Goal: Task Accomplishment & Management: Use online tool/utility

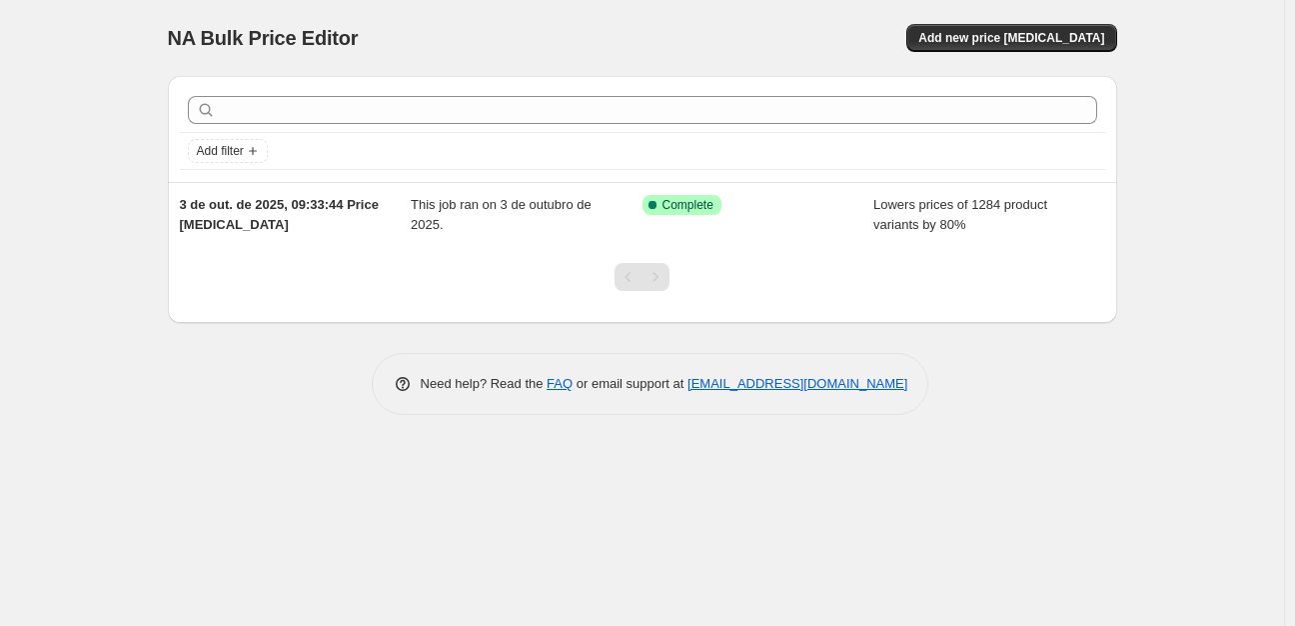
click at [1032, 15] on div "NA Bulk Price Editor. This page is ready NA Bulk Price Editor Add new price [ME…" at bounding box center [642, 38] width 949 height 76
click at [1026, 44] on span "Add new price [MEDICAL_DATA]" at bounding box center [1011, 38] width 186 height 16
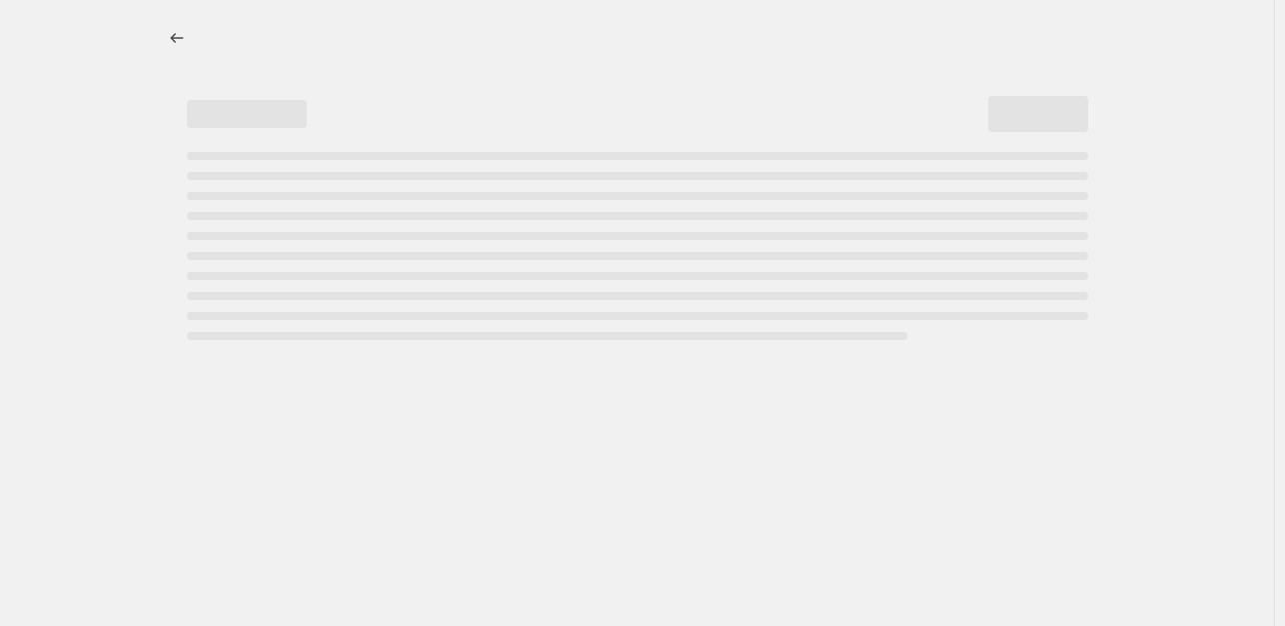
select select "percentage"
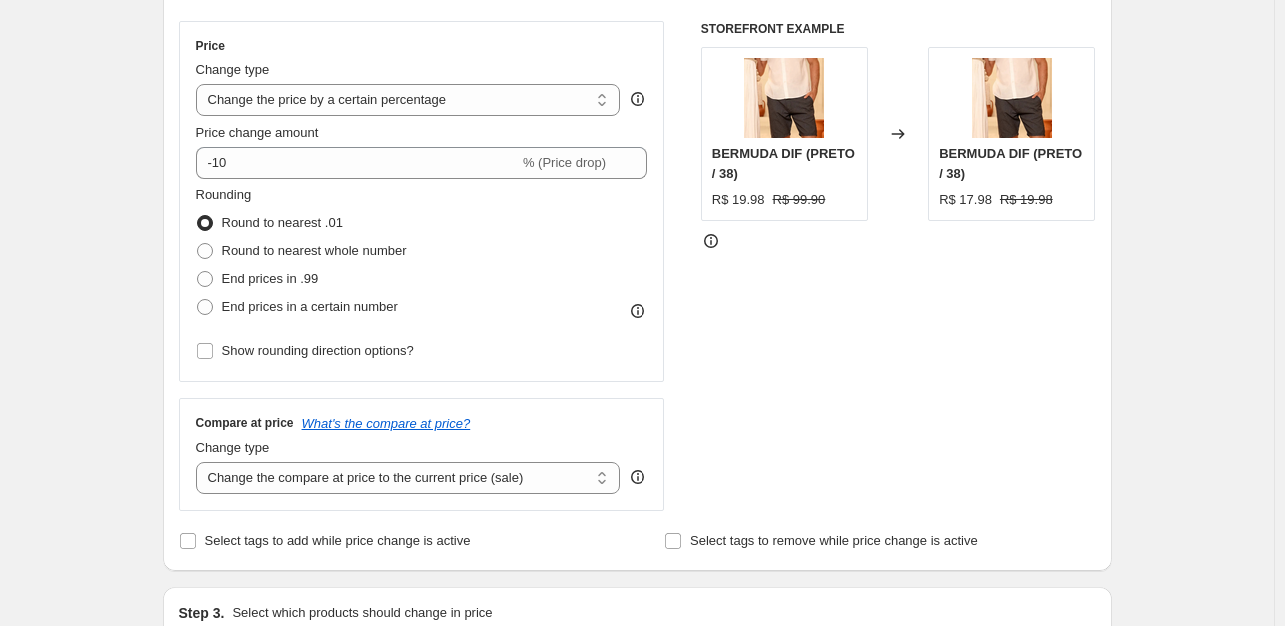
scroll to position [400, 0]
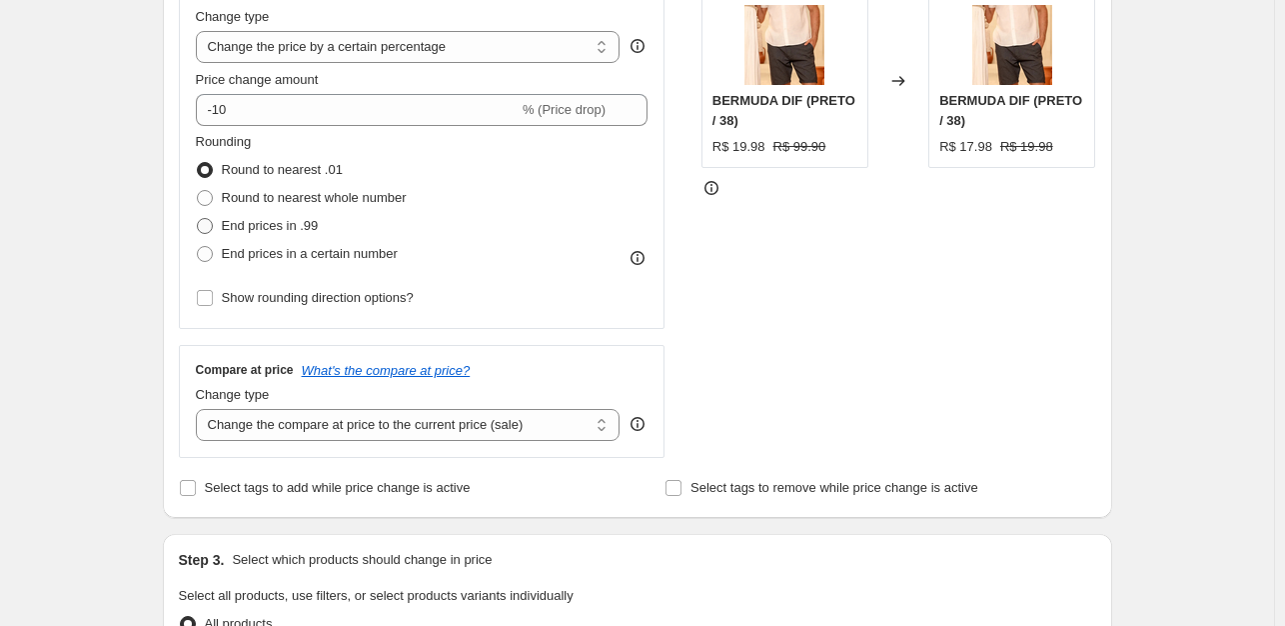
click at [308, 221] on span "End prices in .99" at bounding box center [270, 225] width 97 height 15
click at [198, 219] on input "End prices in .99" at bounding box center [197, 218] width 1 height 1
radio input "true"
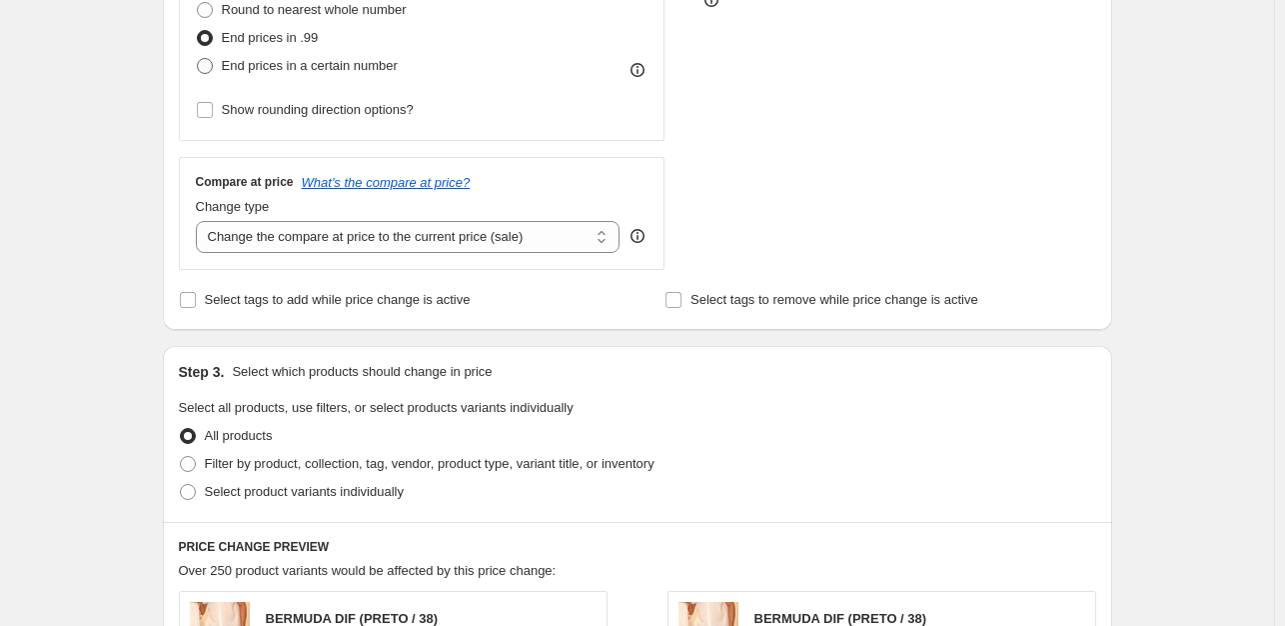
scroll to position [600, 0]
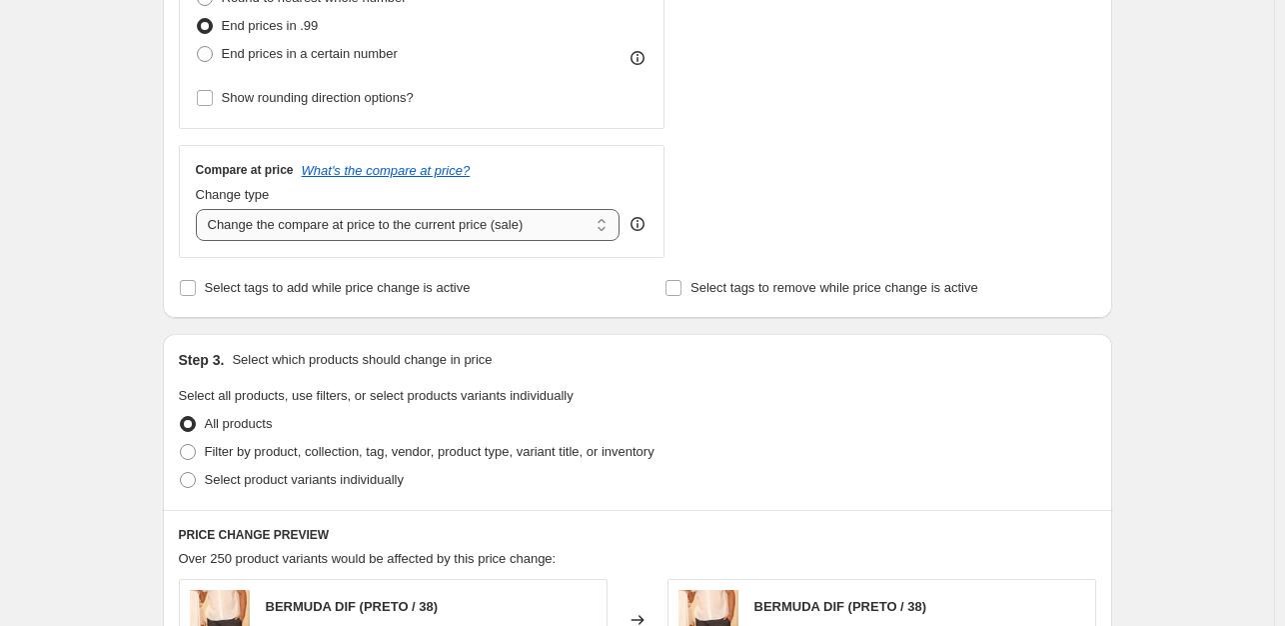
click at [368, 229] on select "Change the compare at price to the current price (sale) Change the compare at p…" at bounding box center [408, 225] width 425 height 32
click at [367, 229] on select "Change the compare at price to the current price (sale) Change the compare at p…" at bounding box center [408, 225] width 425 height 32
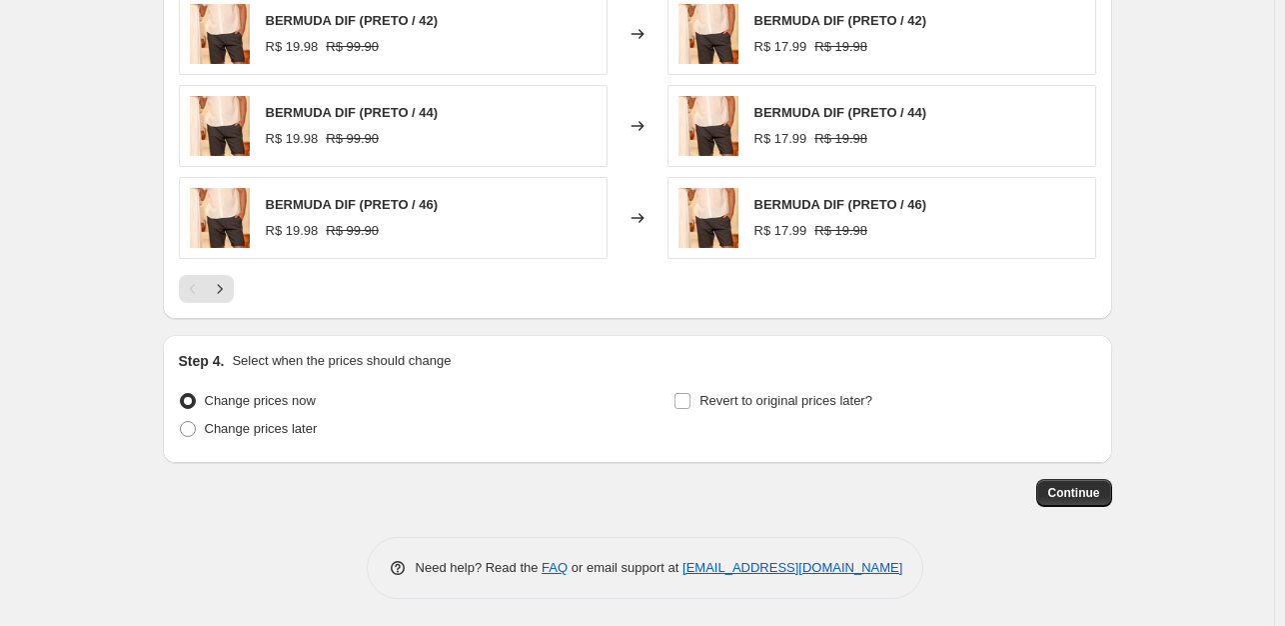
scroll to position [1371, 0]
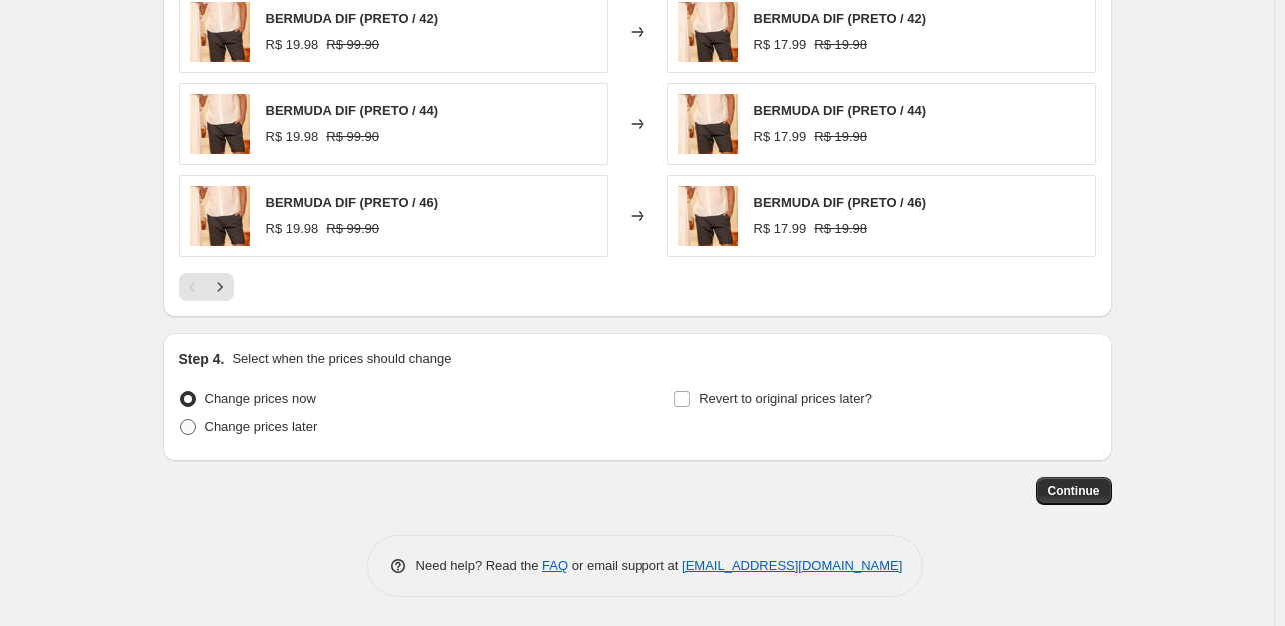
click at [273, 425] on span "Change prices later" at bounding box center [261, 426] width 113 height 15
click at [181, 420] on input "Change prices later" at bounding box center [180, 419] width 1 height 1
radio input "true"
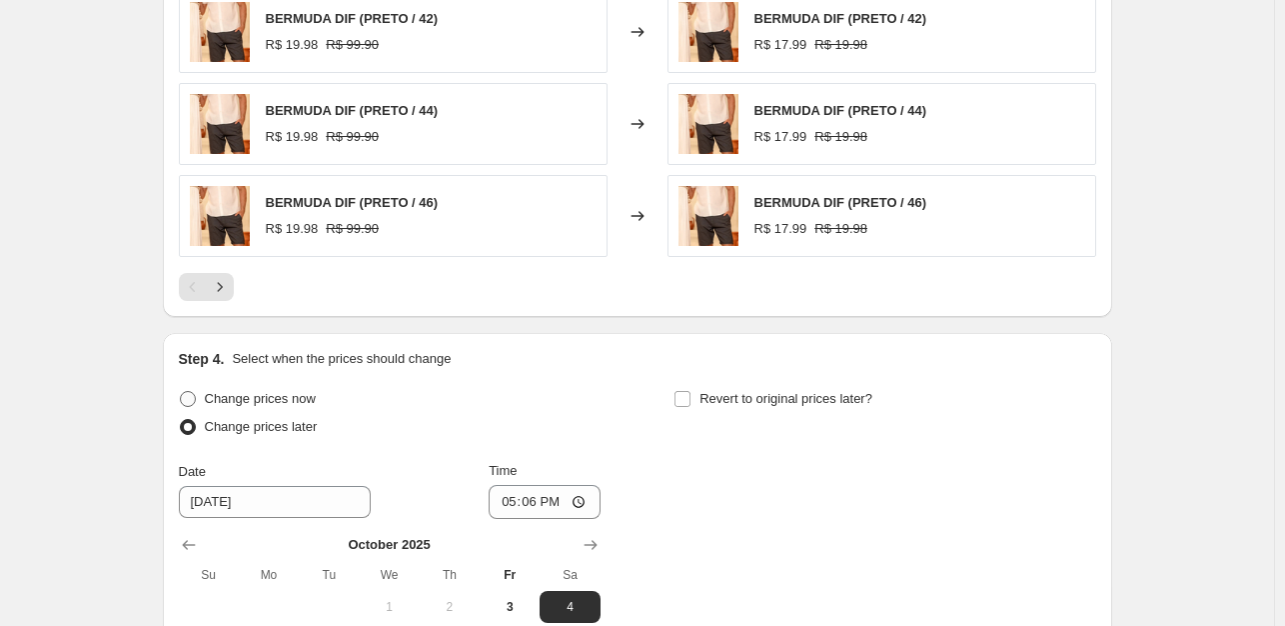
click at [271, 396] on span "Change prices now" at bounding box center [260, 398] width 111 height 15
click at [181, 392] on input "Change prices now" at bounding box center [180, 391] width 1 height 1
radio input "true"
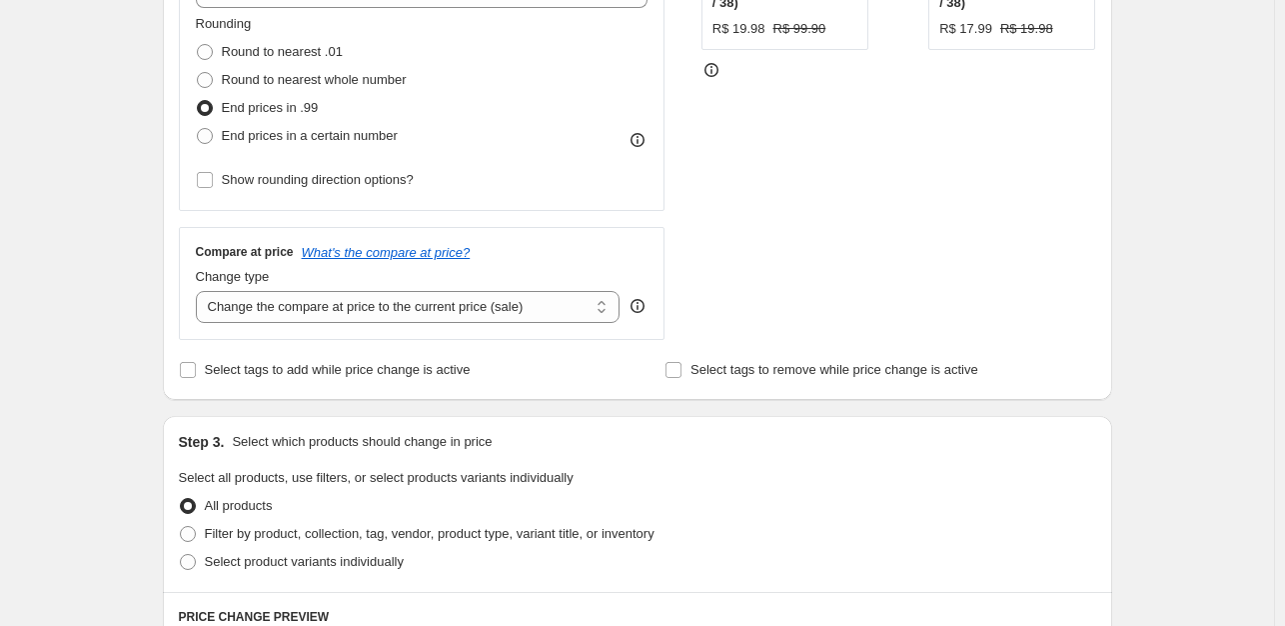
scroll to position [472, 0]
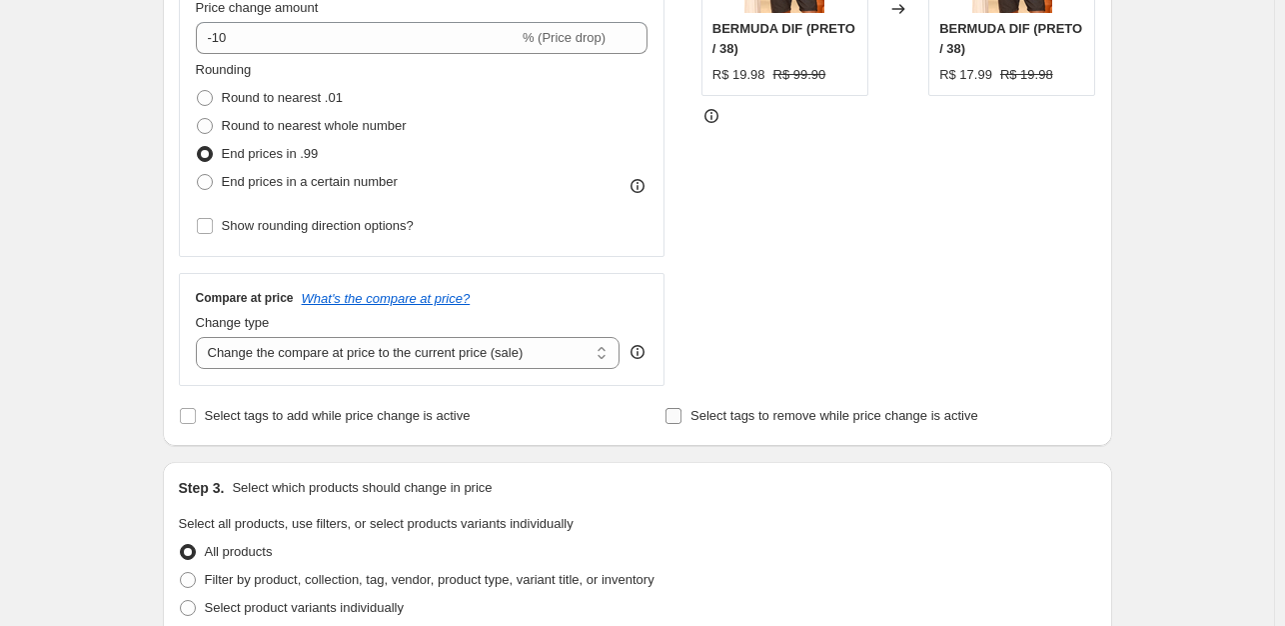
click at [716, 420] on span "Select tags to remove while price change is active" at bounding box center [835, 415] width 288 height 15
click at [682, 420] on input "Select tags to remove while price change is active" at bounding box center [674, 416] width 16 height 16
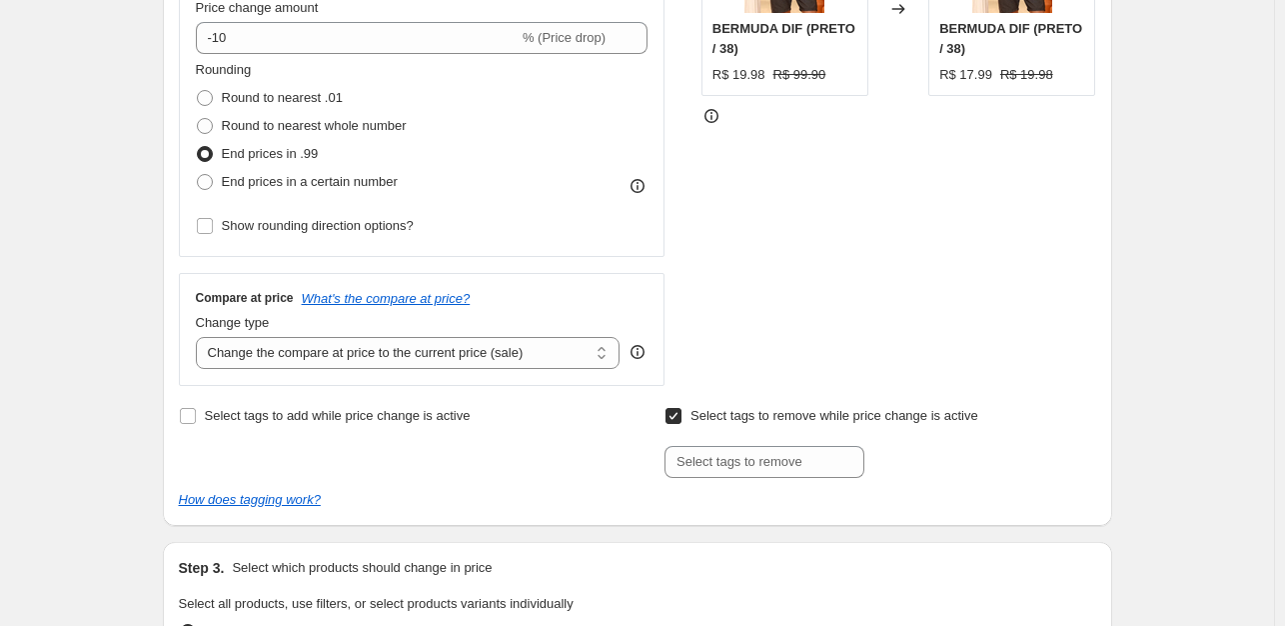
click at [710, 420] on span "Select tags to remove while price change is active" at bounding box center [835, 415] width 288 height 15
click at [682, 420] on input "Select tags to remove while price change is active" at bounding box center [674, 416] width 16 height 16
checkbox input "false"
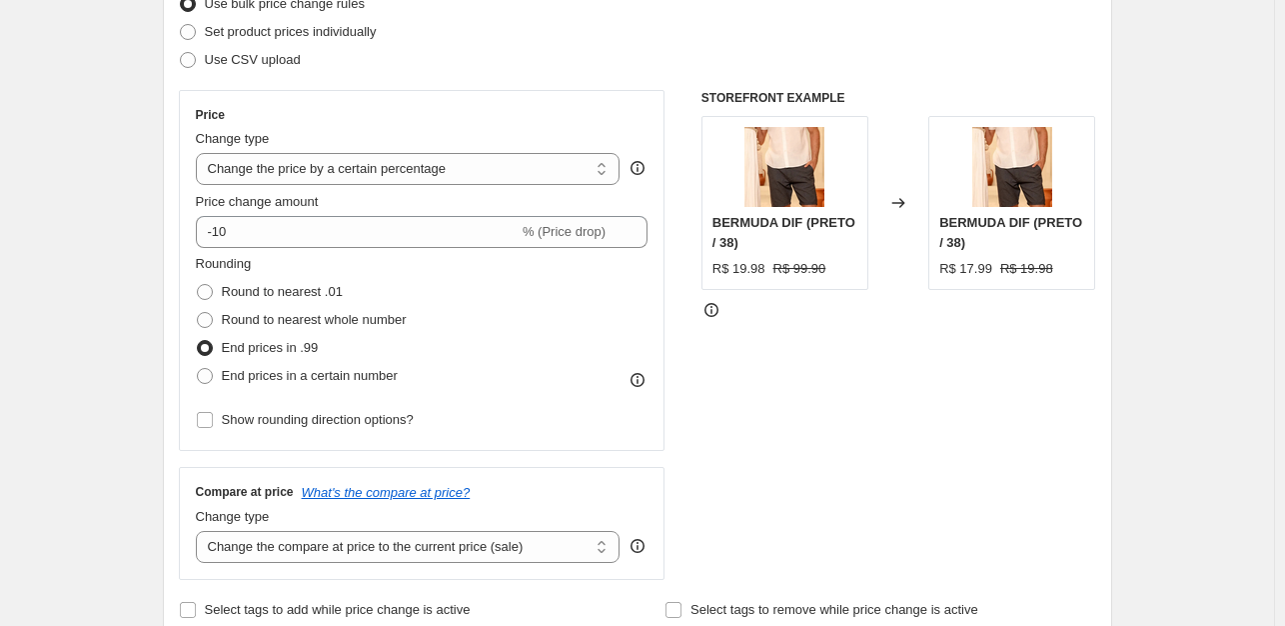
scroll to position [272, 0]
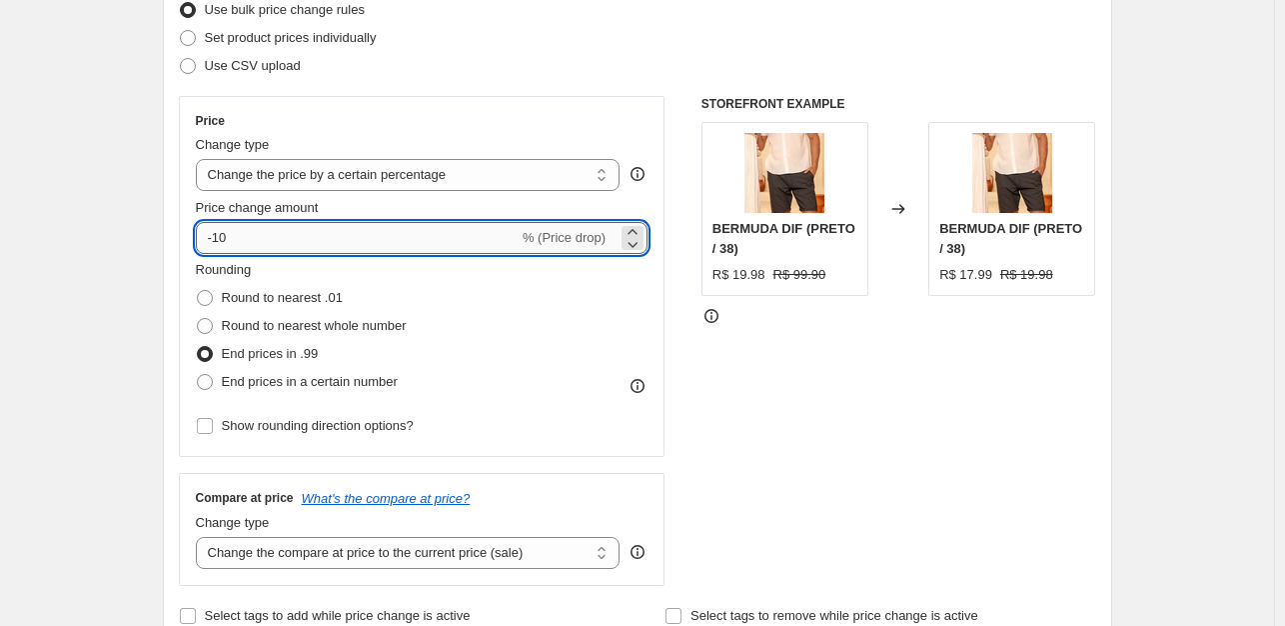
click at [455, 228] on input "-10" at bounding box center [357, 238] width 323 height 32
click at [396, 164] on select "Change the price to a certain amount Change the price by a certain amount Chang…" at bounding box center [408, 175] width 425 height 32
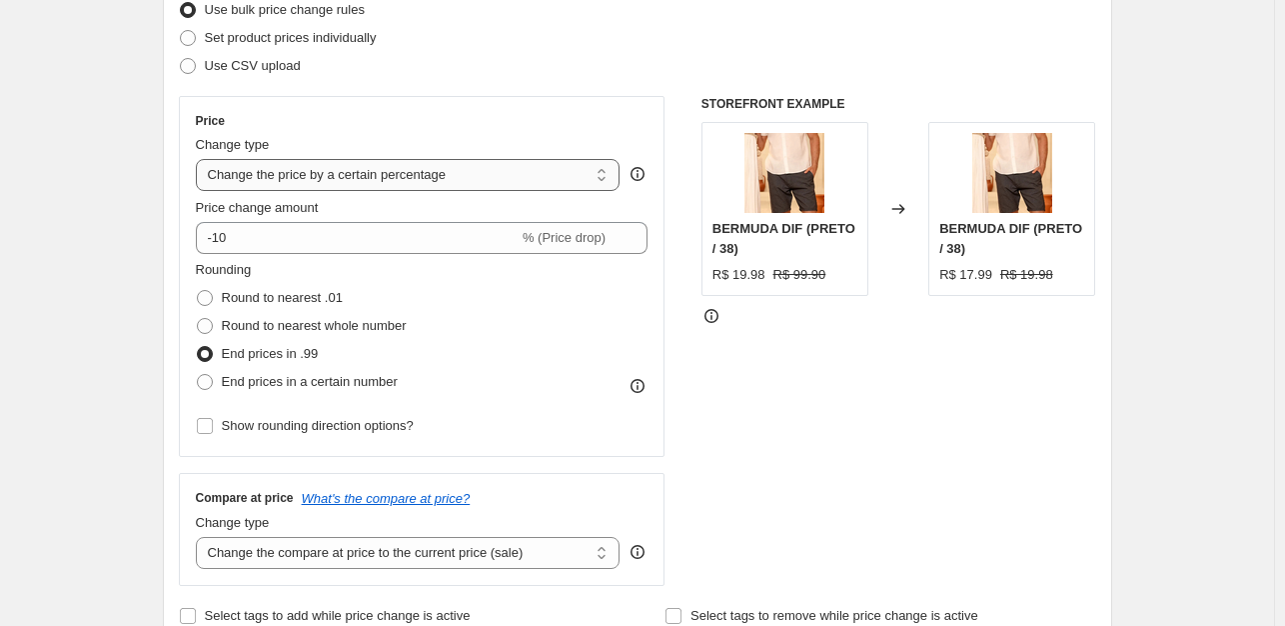
select select "to"
click at [200, 159] on select "Change the price to a certain amount Change the price by a certain amount Chang…" at bounding box center [408, 175] width 425 height 32
type input "80.00"
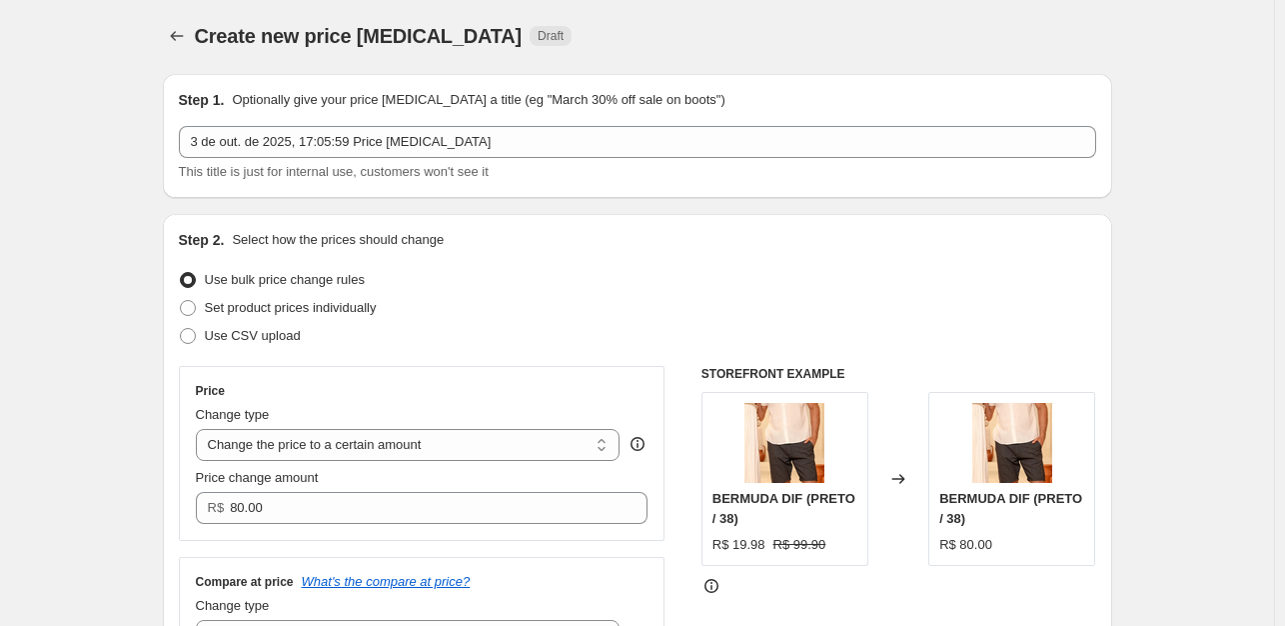
scroll to position [0, 0]
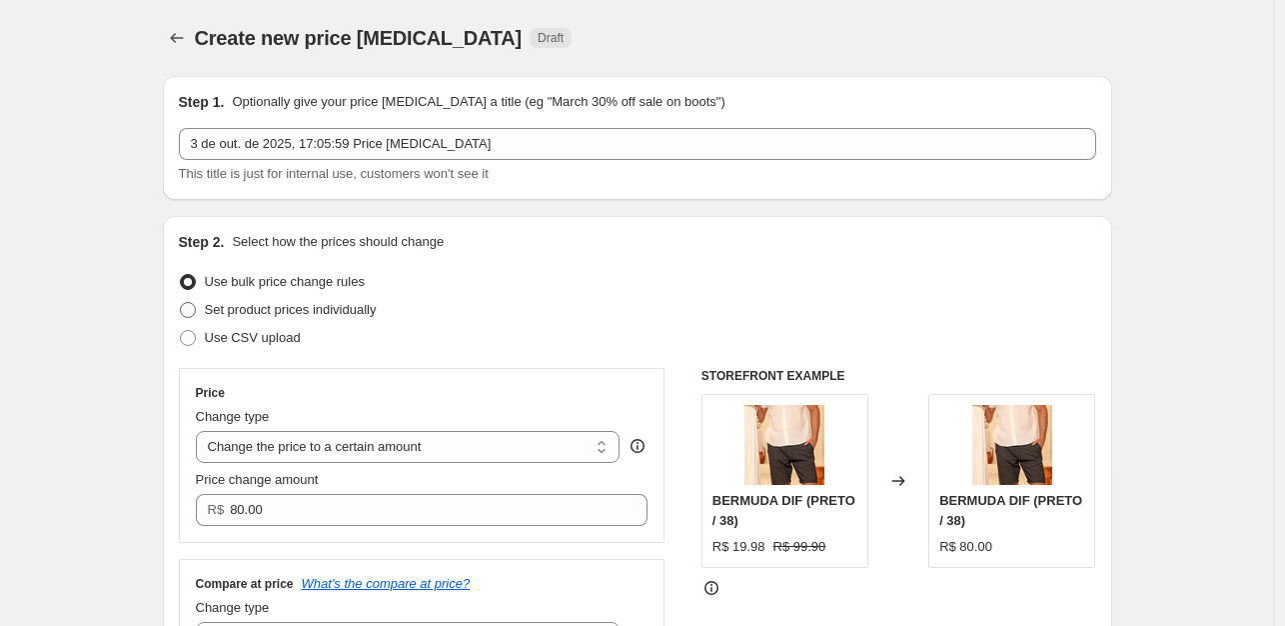
click at [284, 309] on span "Set product prices individually" at bounding box center [291, 309] width 172 height 15
click at [181, 303] on input "Set product prices individually" at bounding box center [180, 302] width 1 height 1
radio input "true"
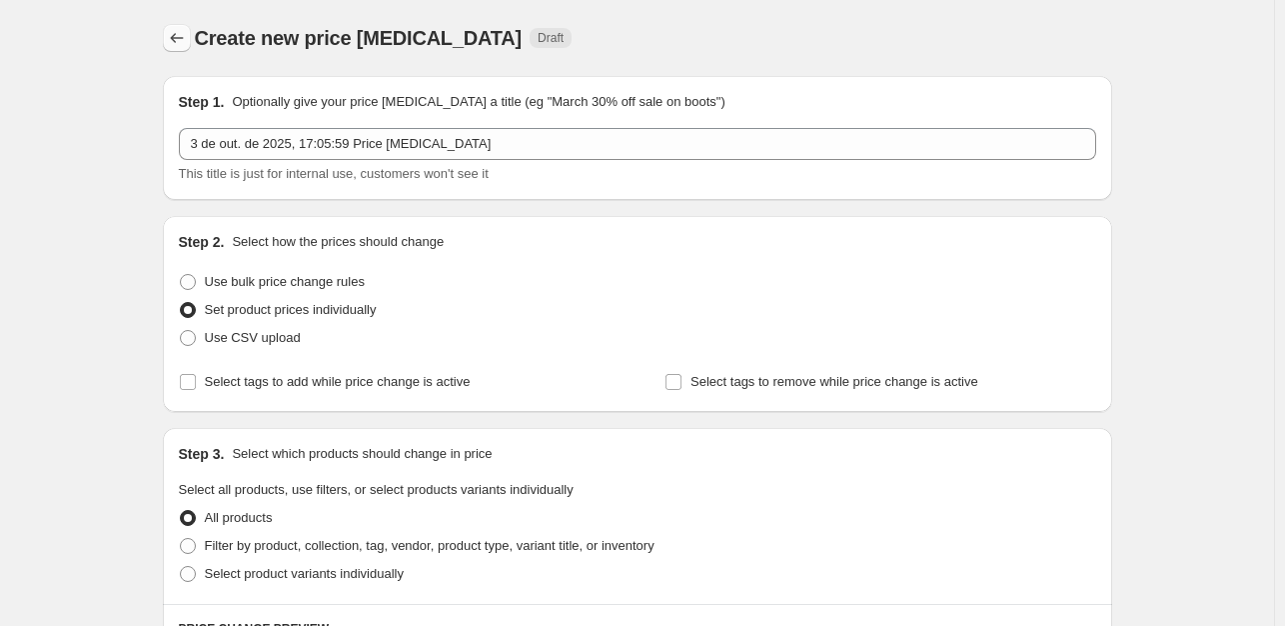
click at [177, 44] on icon "Price change jobs" at bounding box center [177, 38] width 20 height 20
